Goal: Find specific page/section: Find specific page/section

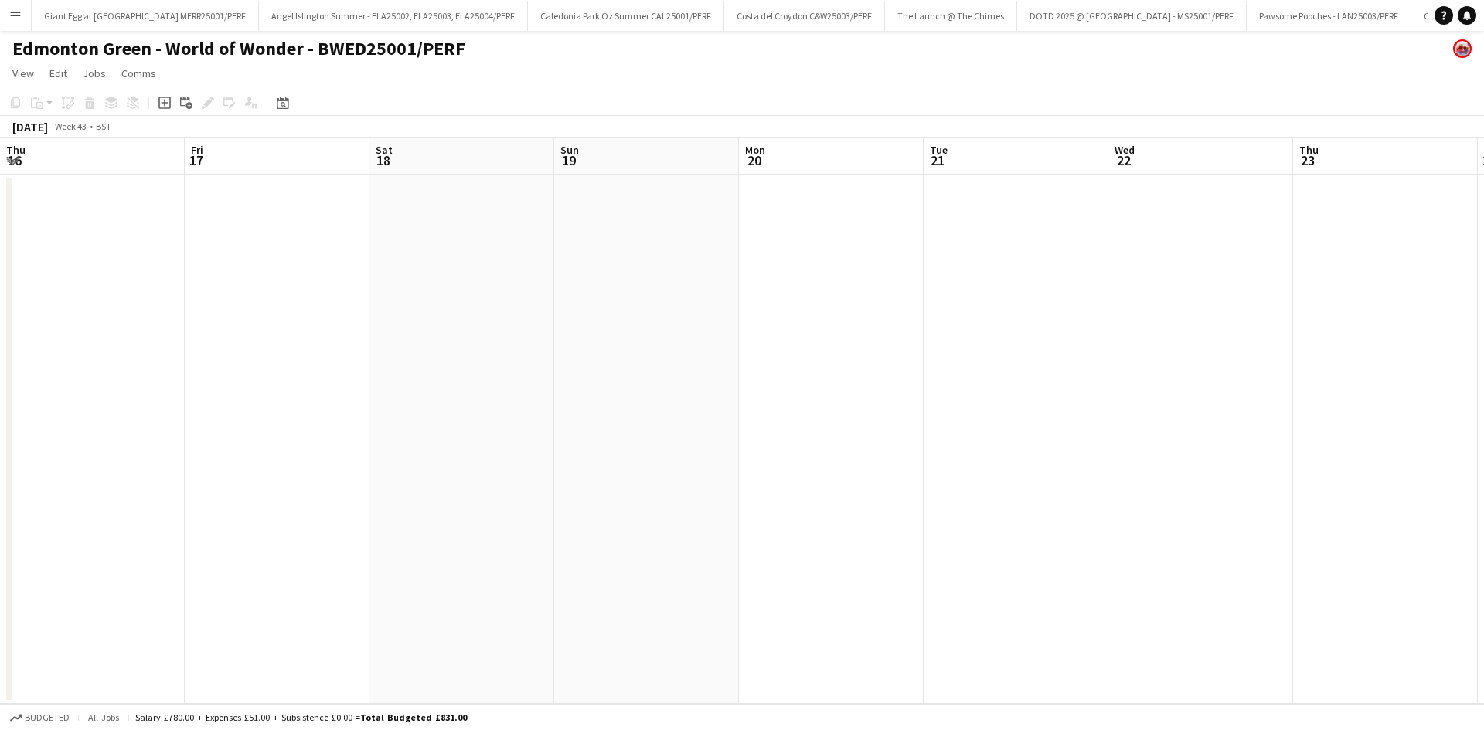
scroll to position [0, 786]
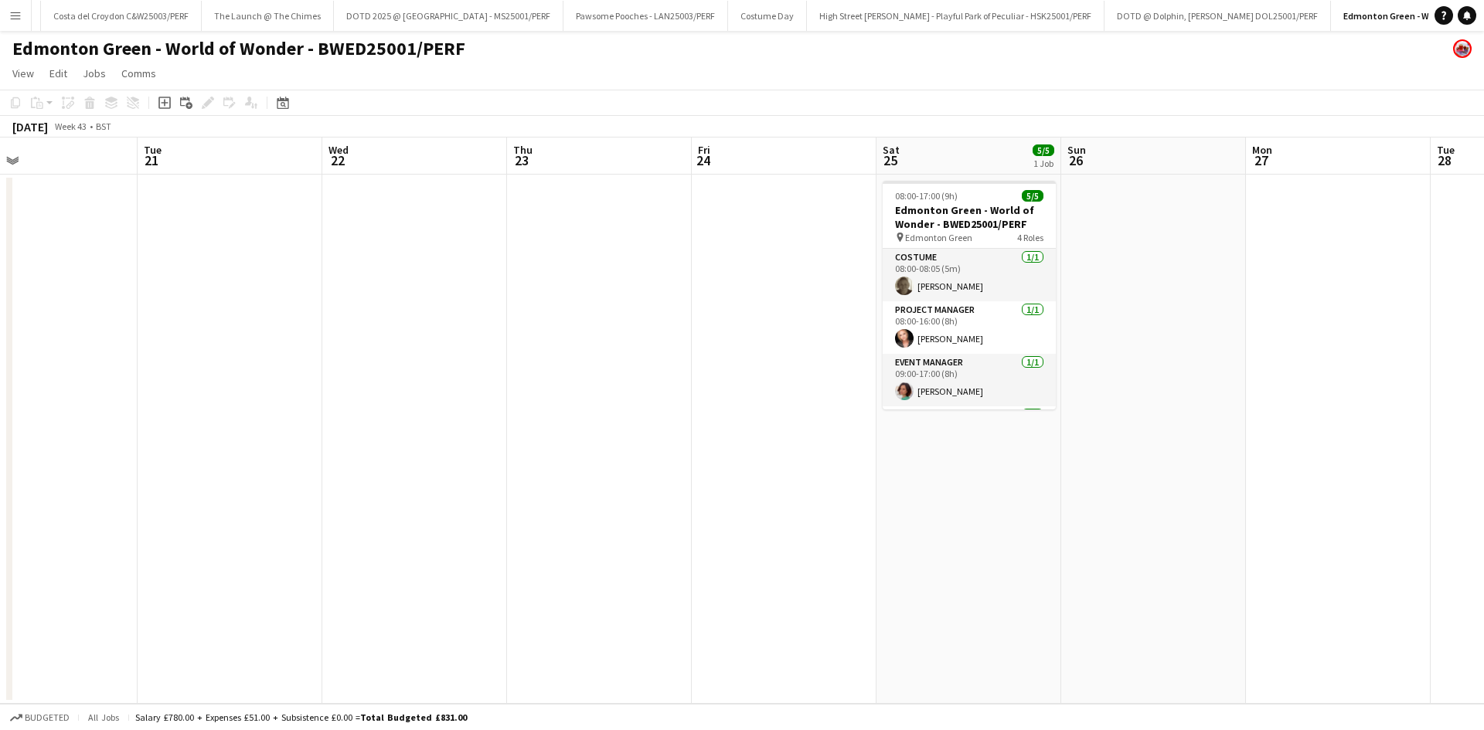
click at [10, 15] on app-icon "Menu" at bounding box center [15, 15] width 12 height 12
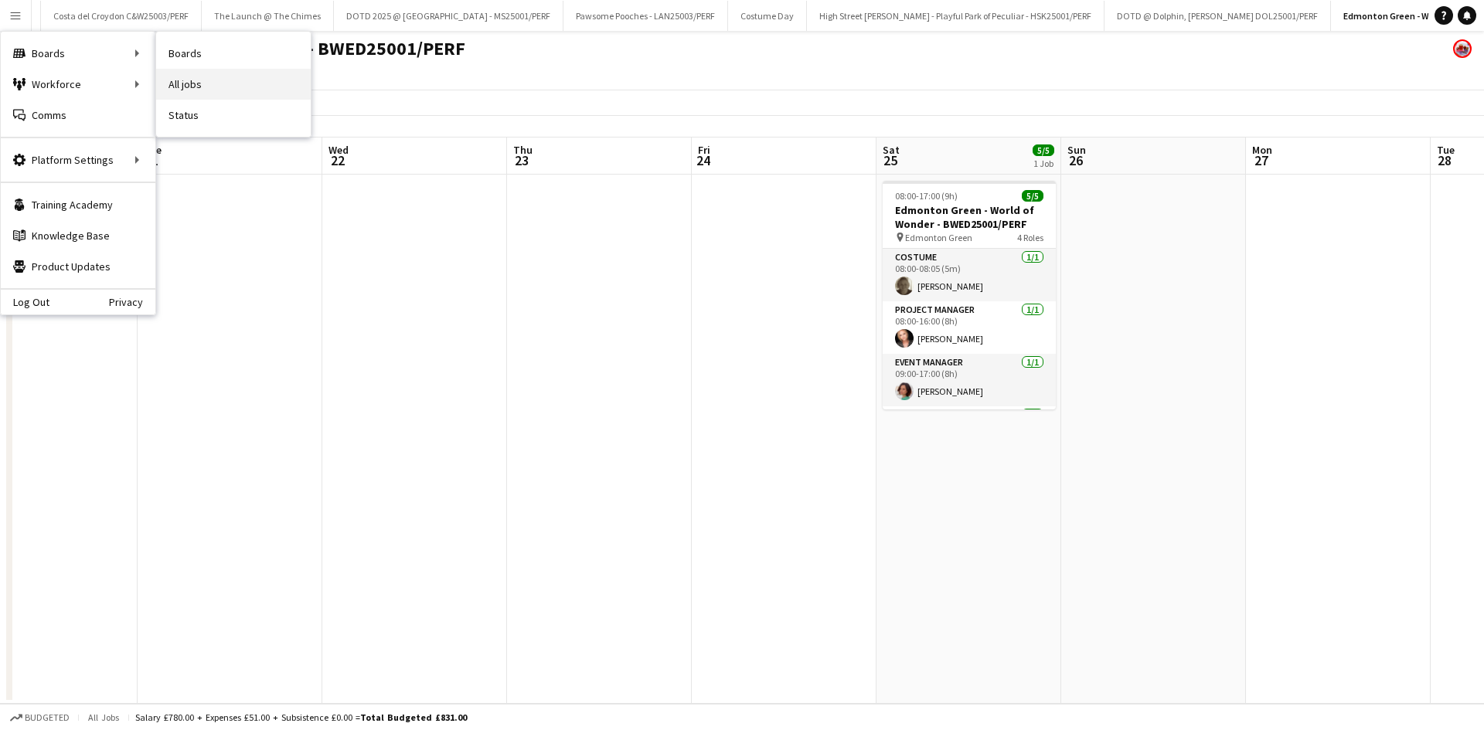
click at [209, 87] on link "All jobs" at bounding box center [233, 84] width 155 height 31
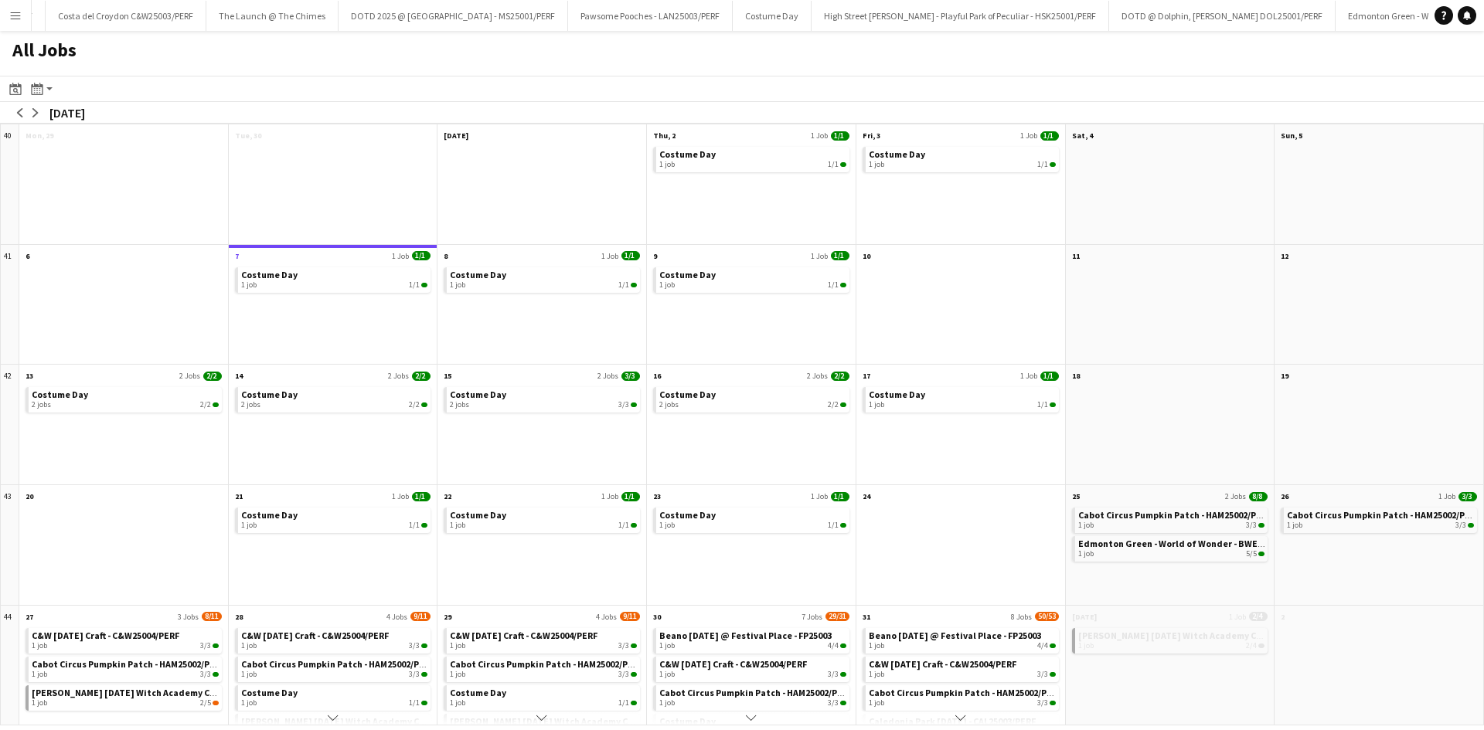
click at [12, 26] on button "Menu" at bounding box center [15, 15] width 31 height 31
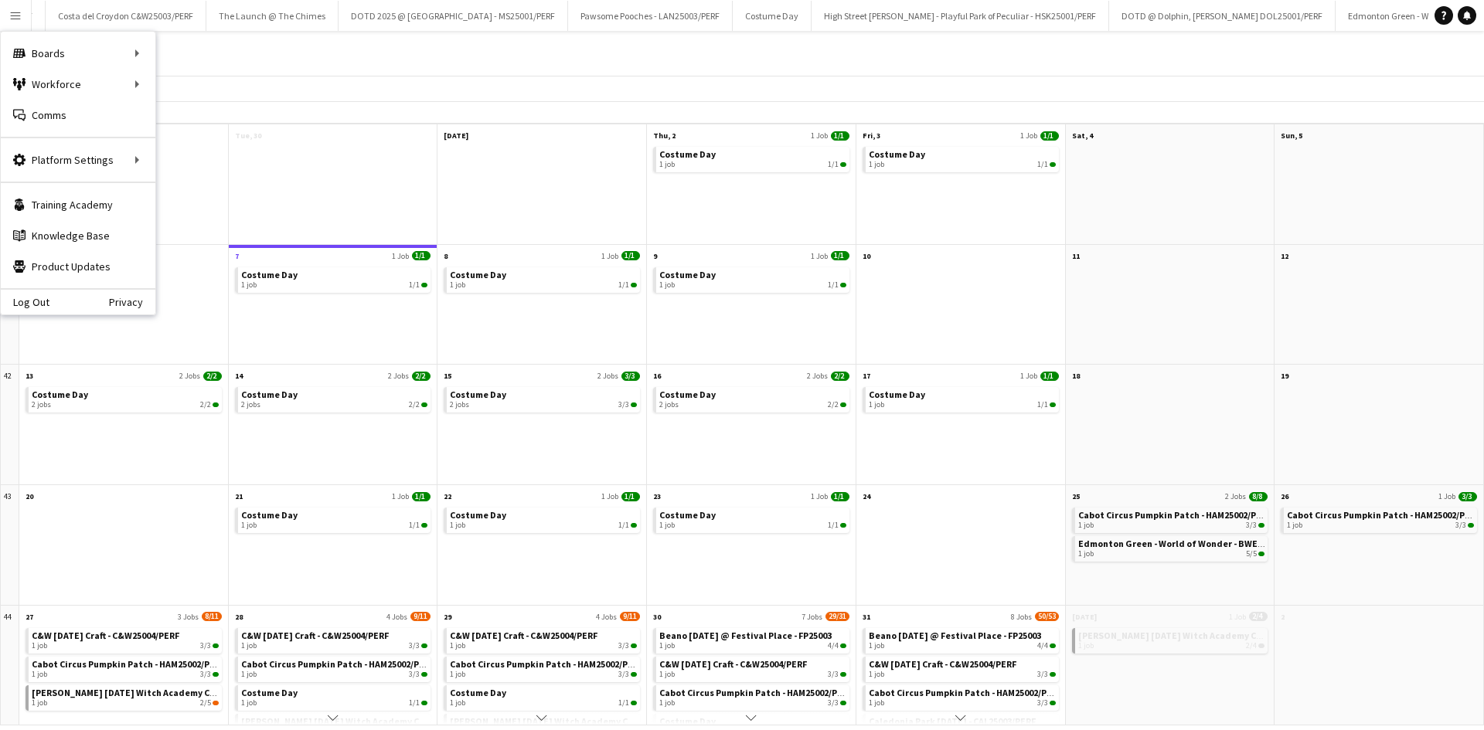
click at [562, 57] on div "All Jobs" at bounding box center [742, 53] width 1484 height 45
